Goal: Communication & Community: Answer question/provide support

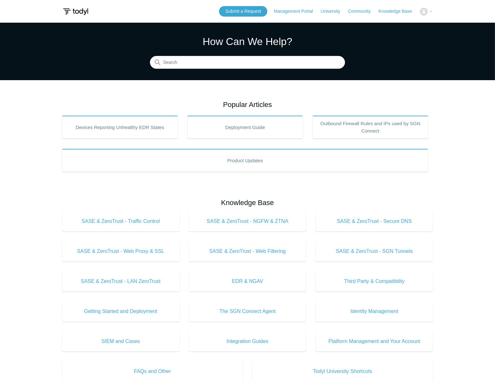
click at [431, 6] on div "Submit a Request Management Portal University Community Knowledge Base My Suppo…" at bounding box center [326, 11] width 214 height 11
click at [427, 14] on img at bounding box center [424, 12] width 8 height 8
click at [424, 13] on img at bounding box center [424, 12] width 8 height 8
click at [426, 12] on img at bounding box center [424, 12] width 8 height 8
click at [402, 13] on link "Knowledge Base" at bounding box center [398, 11] width 40 height 7
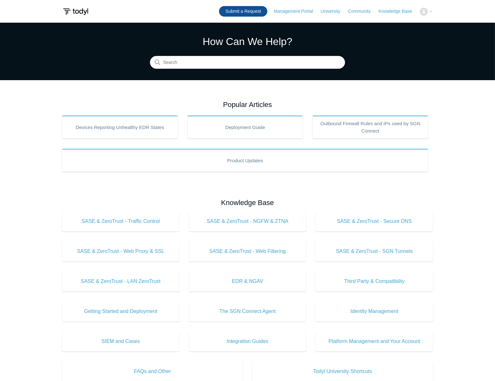
click at [249, 12] on link "Submit a Request" at bounding box center [243, 11] width 48 height 11
click at [390, 82] on main "Todyl Support Center How Can We Help? Search Popular Articles Devices Reporting…" at bounding box center [247, 287] width 495 height 528
click at [87, 9] on img at bounding box center [75, 12] width 27 height 12
click at [426, 10] on img at bounding box center [424, 12] width 8 height 8
click at [428, 11] on button at bounding box center [426, 12] width 13 height 8
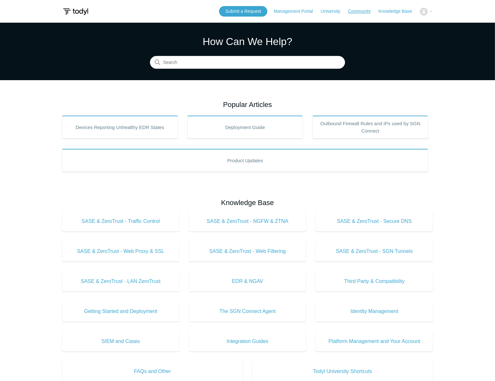
click at [356, 13] on link "Community" at bounding box center [362, 11] width 29 height 7
click at [425, 12] on span "[PERSON_NAME]" at bounding box center [409, 11] width 37 height 5
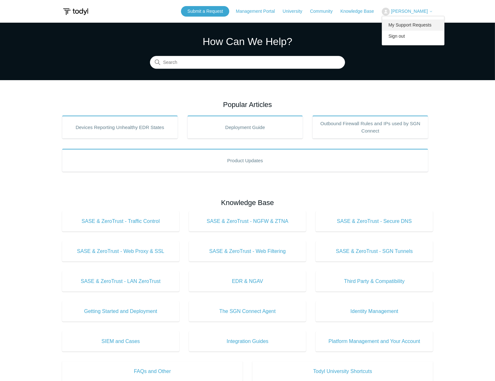
click at [421, 23] on link "My Support Requests" at bounding box center [413, 24] width 62 height 11
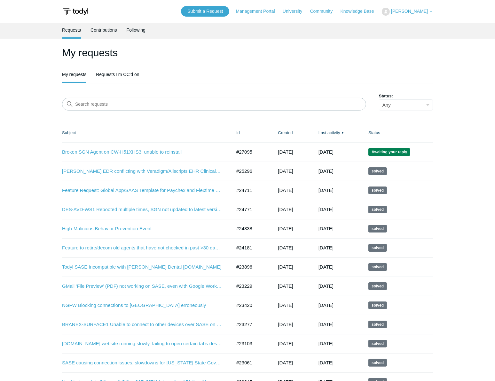
click at [129, 156] on td "Broken SGN Agent on CW-H51XHS3, unable to reinstall #27095 4 days ago Awaiting …" at bounding box center [146, 152] width 168 height 19
click at [148, 152] on link "Broken SGN Agent on CW-H51XHS3, unable to reinstall" at bounding box center [142, 152] width 160 height 7
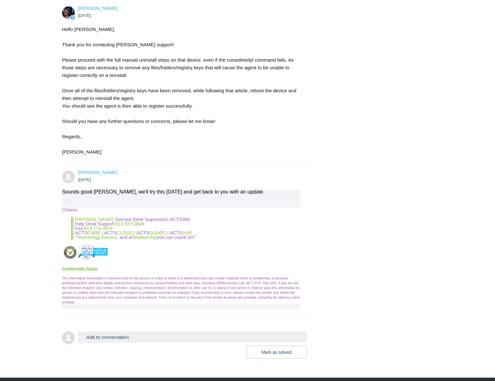
scroll to position [369, 0]
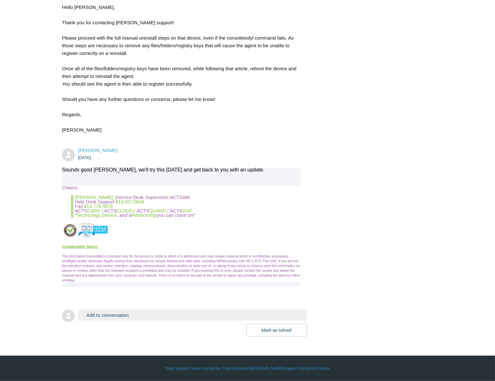
click at [196, 315] on button "Add to conversation" at bounding box center [192, 315] width 229 height 11
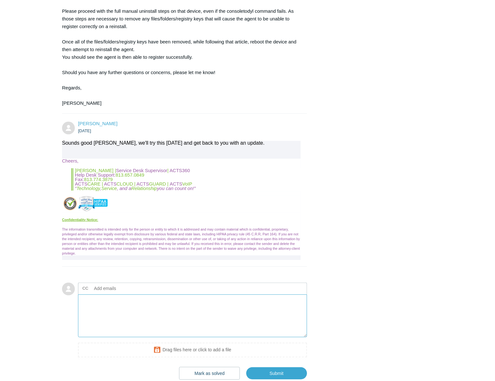
click at [127, 334] on textarea "Add your reply" at bounding box center [192, 316] width 229 height 43
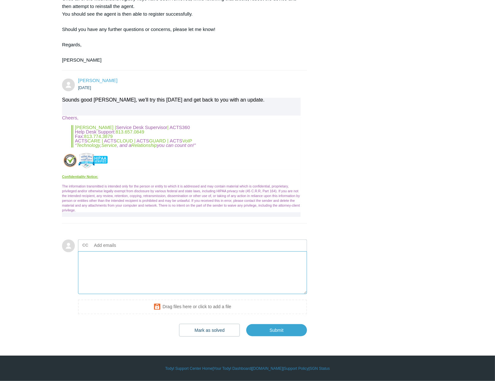
scroll to position [438, 0]
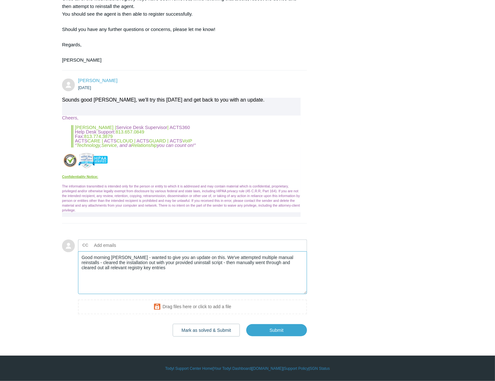
drag, startPoint x: 211, startPoint y: 268, endPoint x: 201, endPoint y: 264, distance: 11.2
click at [201, 264] on textarea "Good morning Connor - wanted to give you an update on this. We've attempted mul…" at bounding box center [192, 273] width 229 height 43
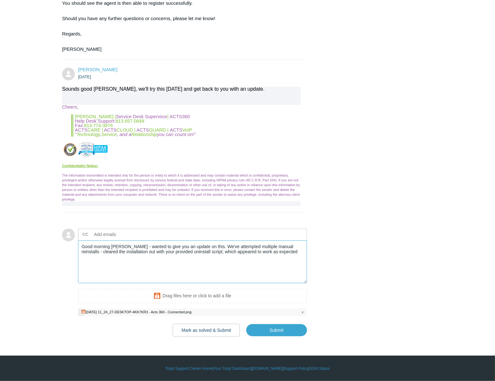
click at [166, 279] on textarea "Good morning Connor - wanted to give you an update on this. We've attempted mul…" at bounding box center [192, 262] width 229 height 43
click at [284, 267] on textarea "Good morning Connor - wanted to give you an update on this. We've attempted mul…" at bounding box center [192, 262] width 229 height 43
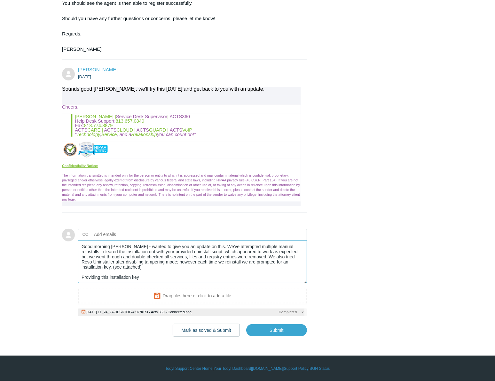
click at [170, 284] on textarea "Good morning Connor - wanted to give you an update on this. We've attempted mul…" at bounding box center [192, 262] width 229 height 43
click at [174, 284] on textarea "Good morning Connor - wanted to give you an update on this. We've attempted mul…" at bounding box center [192, 262] width 229 height 43
click at [273, 284] on textarea "Good morning Connor - wanted to give you an update on this. We've attempted mul…" at bounding box center [192, 262] width 229 height 43
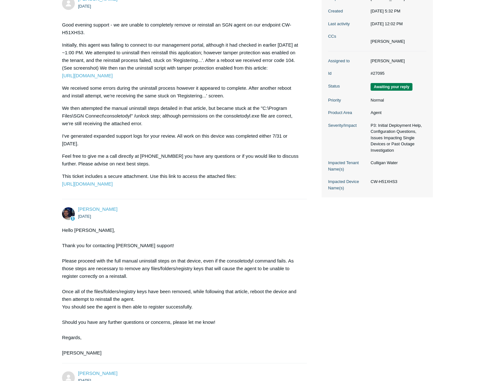
scroll to position [449, 0]
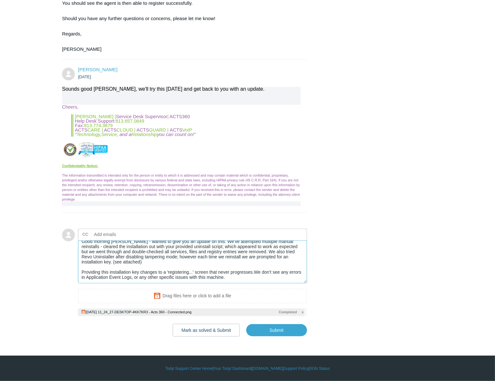
click at [255, 278] on textarea "Good morning Connor - wanted to give you an update on this. We've attempted mul…" at bounding box center [192, 262] width 229 height 43
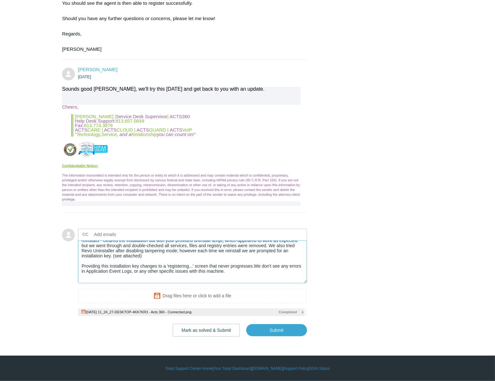
scroll to position [20, 0]
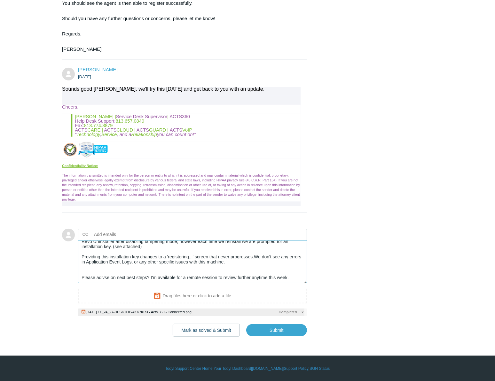
type textarea "Good morning Connor - wanted to give you an update on this. We've attempted mul…"
click at [121, 233] on input "text" at bounding box center [125, 235] width 69 height 10
type input "jbuff@acts360.com"
click at [378, 203] on div "[PERSON_NAME] [DATE] Good evening support - we are unable to completely remove …" at bounding box center [247, 11] width 371 height 652
click at [285, 328] on input "Submit" at bounding box center [276, 330] width 61 height 13
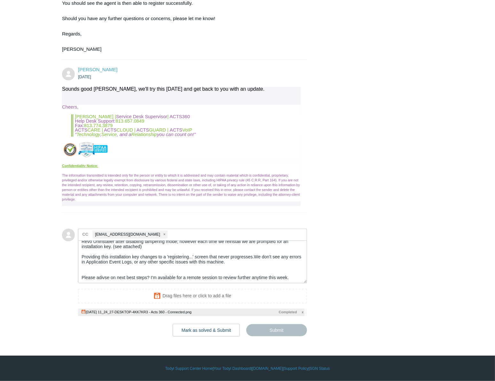
type textarea "Good morning Connor - wanted to give you an update on this. We've attempted mul…"
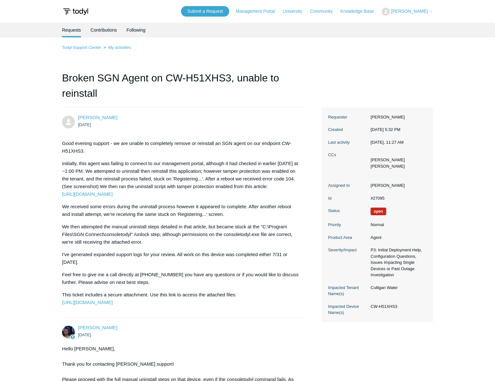
click at [250, 246] on p "We then attempted the manual uninstall steps detailed in that article, but beca…" at bounding box center [181, 234] width 238 height 23
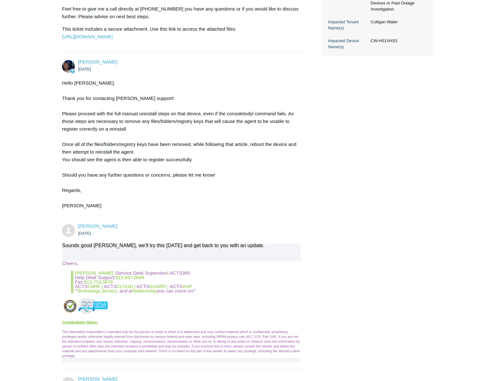
scroll to position [518, 0]
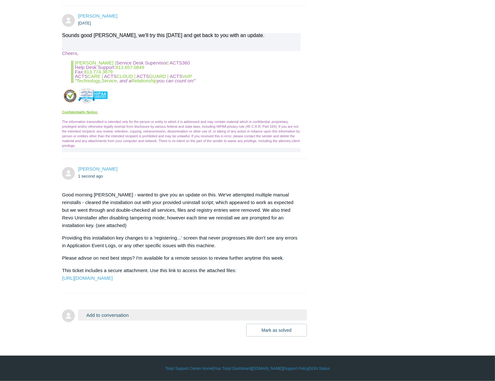
click at [126, 309] on form "Add to conversation CC Add emails Drag files here or click to add a file Mark a…" at bounding box center [184, 318] width 245 height 37
click at [127, 313] on button "Add to conversation" at bounding box center [192, 315] width 229 height 11
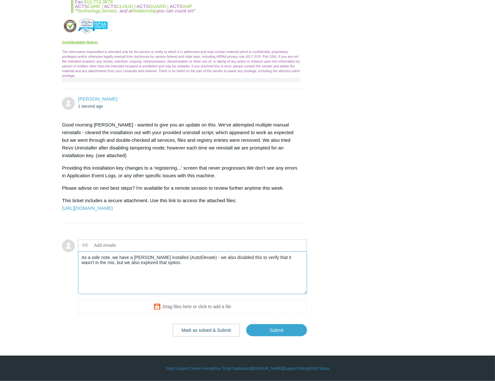
scroll to position [588, 0]
type textarea "As a side note, we have a [PERSON_NAME] installed (AutoElevate) - we also disab…"
click at [274, 327] on input "Submit" at bounding box center [276, 330] width 61 height 13
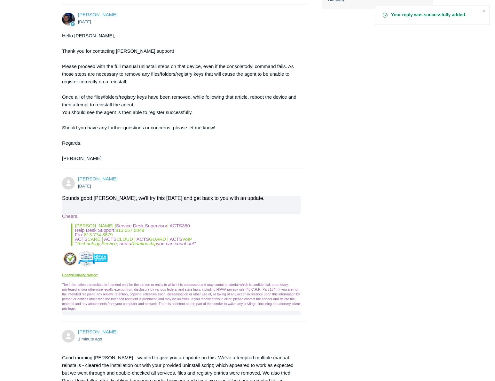
scroll to position [577, 0]
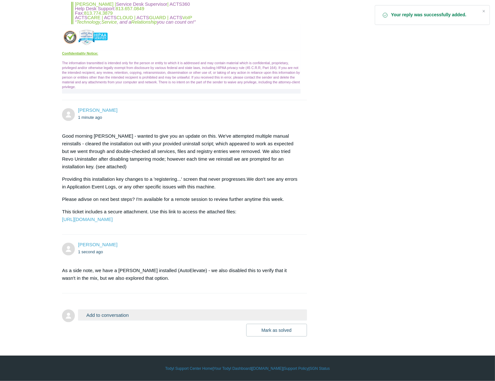
drag, startPoint x: 357, startPoint y: 85, endPoint x: 373, endPoint y: 79, distance: 16.9
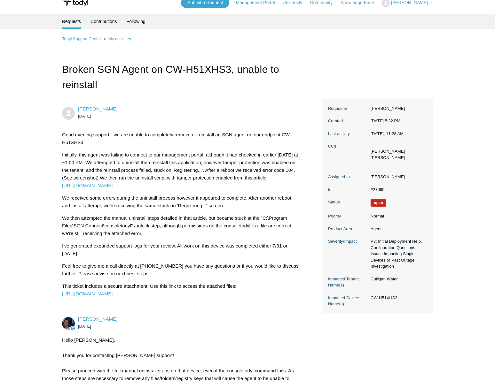
scroll to position [0, 0]
